Goal: Task Accomplishment & Management: Manage account settings

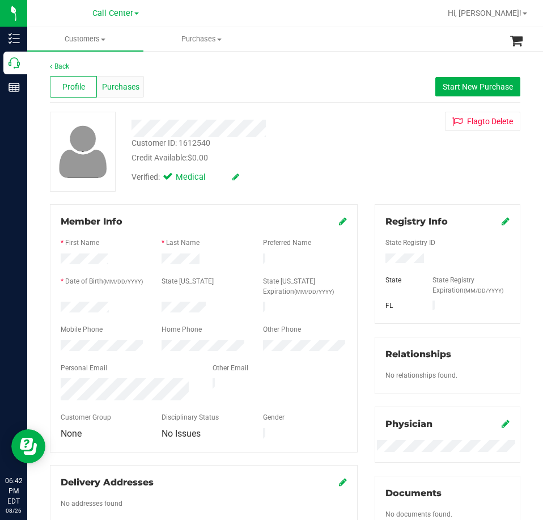
click at [126, 89] on span "Purchases" at bounding box center [120, 87] width 37 height 12
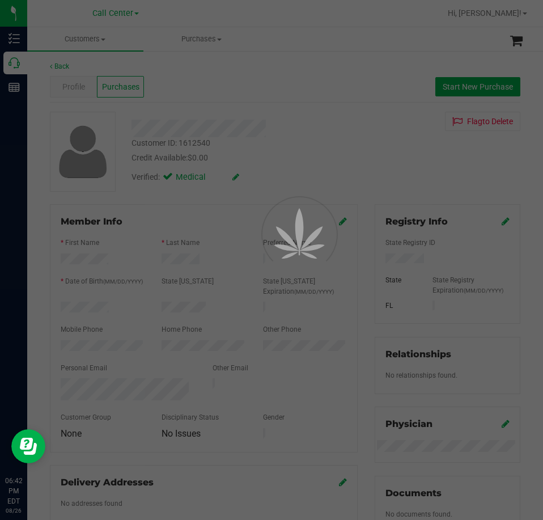
click at [19, 62] on div at bounding box center [271, 260] width 543 height 520
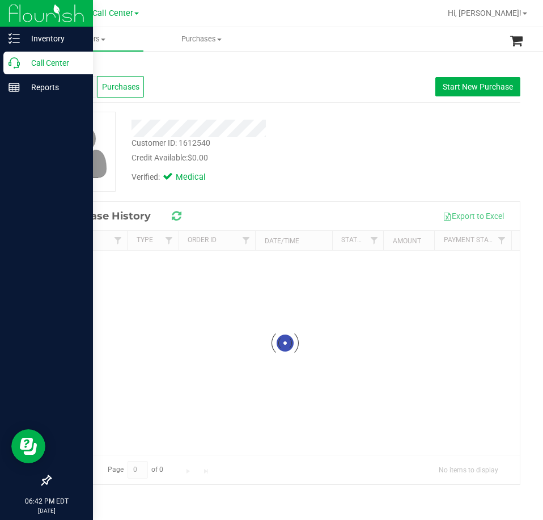
click at [25, 66] on p "Call Center" at bounding box center [54, 63] width 68 height 14
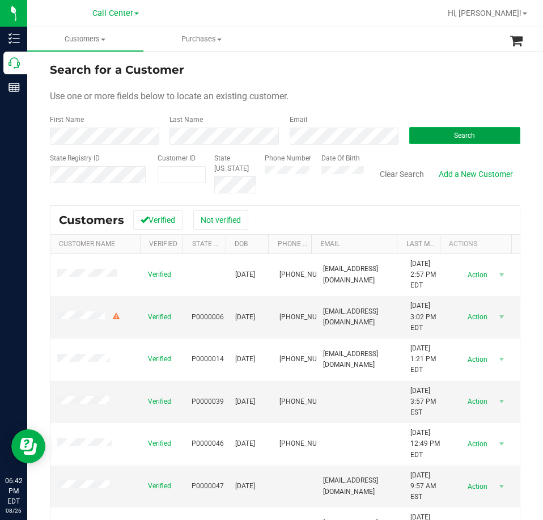
click at [490, 131] on button "Search" at bounding box center [465, 135] width 111 height 17
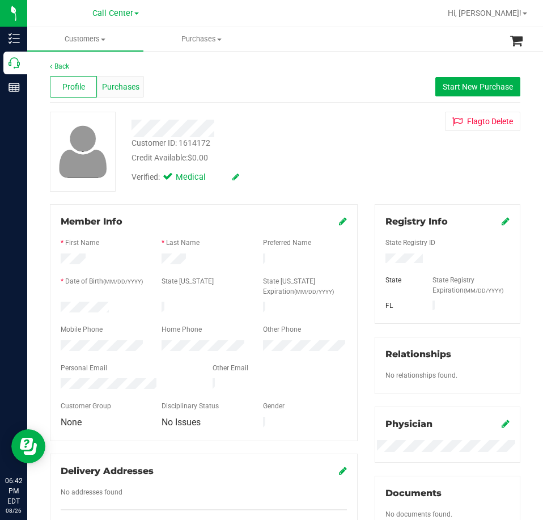
click at [118, 86] on span "Purchases" at bounding box center [120, 87] width 37 height 12
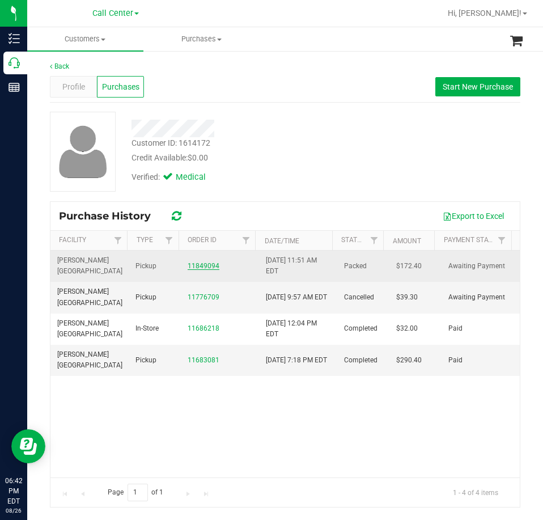
click at [199, 263] on link "11849094" at bounding box center [204, 266] width 32 height 8
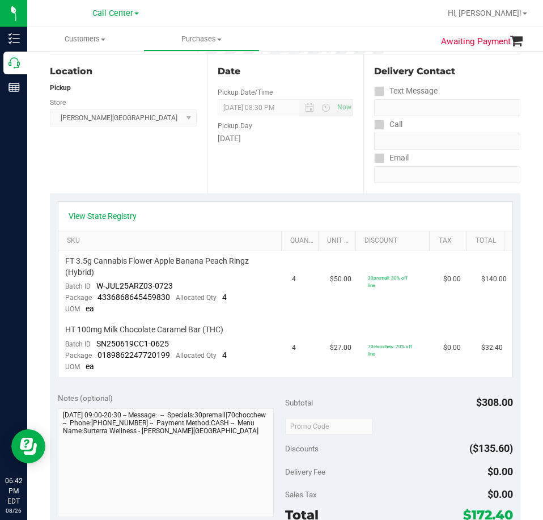
scroll to position [113, 0]
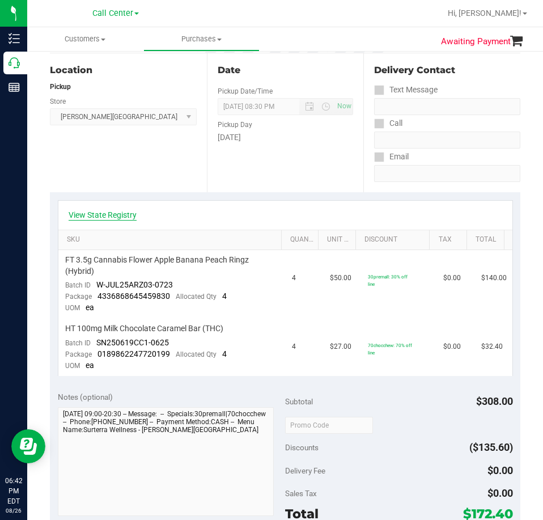
click at [116, 209] on link "View State Registry" at bounding box center [103, 214] width 68 height 11
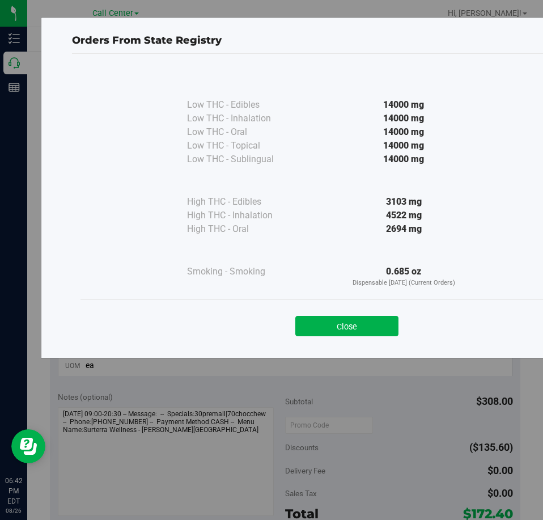
click at [367, 322] on button "Close" at bounding box center [347, 326] width 103 height 20
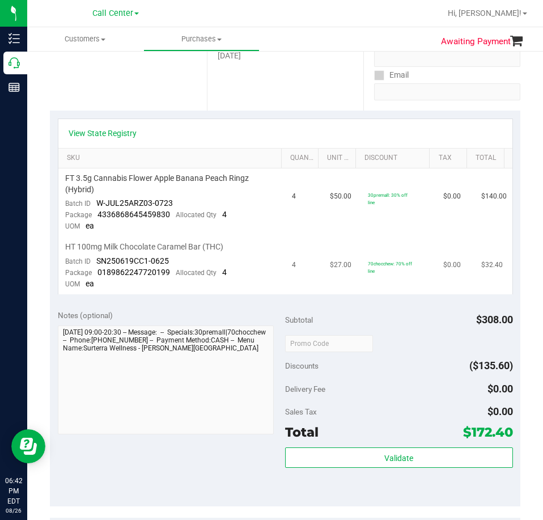
scroll to position [170, 0]
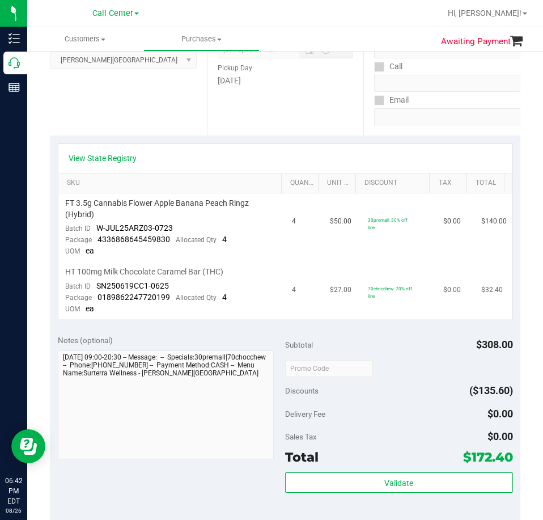
click at [368, 290] on span "70chocchew: 70% off line" at bounding box center [390, 292] width 44 height 13
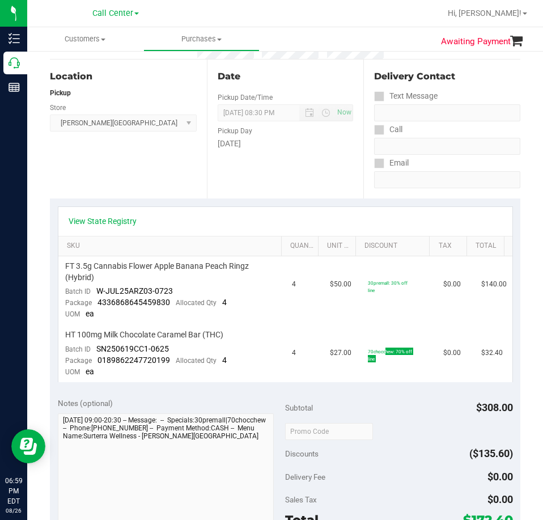
scroll to position [0, 0]
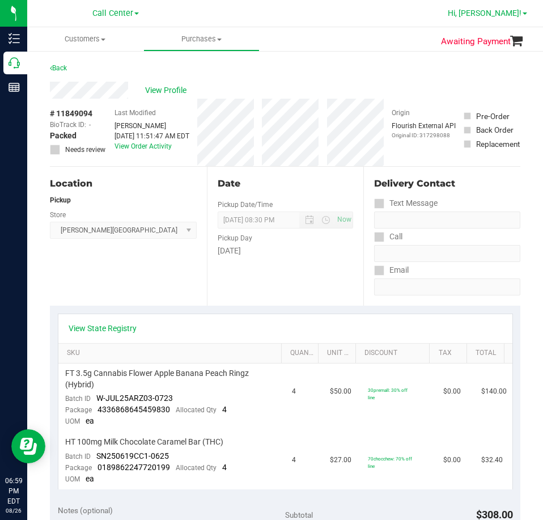
click at [504, 10] on span "Hi, [PERSON_NAME]!" at bounding box center [485, 13] width 74 height 9
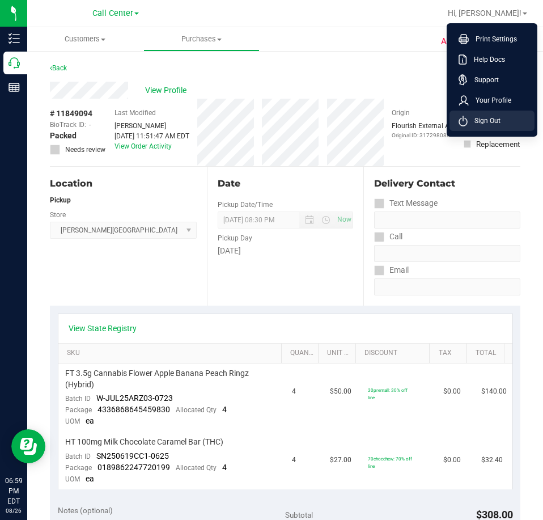
click at [503, 121] on li "Sign Out" at bounding box center [492, 121] width 85 height 20
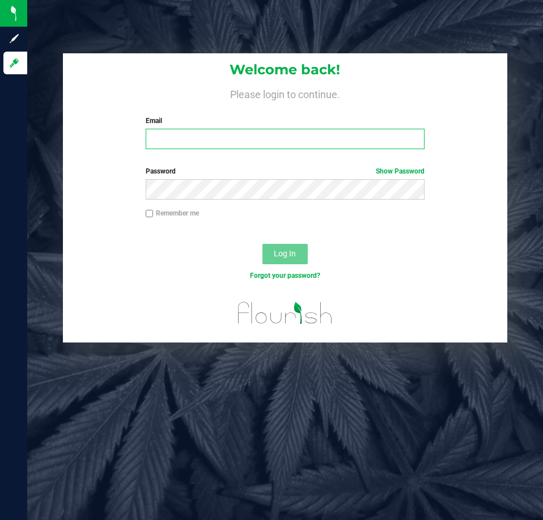
type input "[EMAIL_ADDRESS][DOMAIN_NAME]"
